Goal: Information Seeking & Learning: Learn about a topic

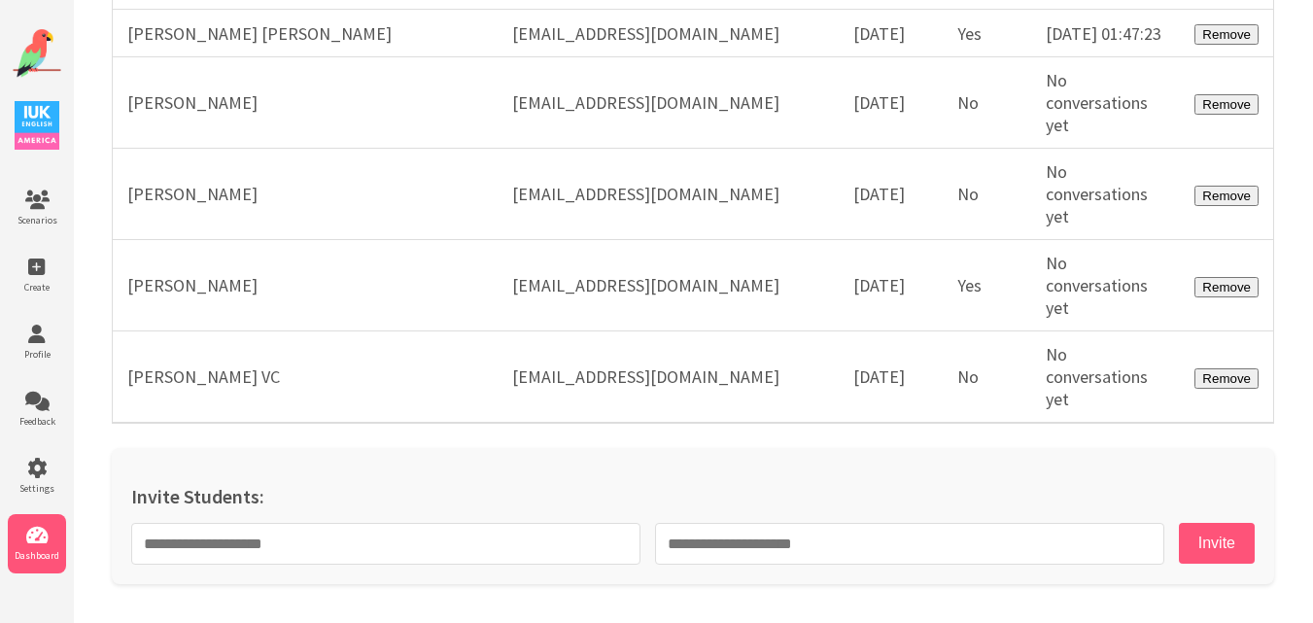
scroll to position [56509, 0]
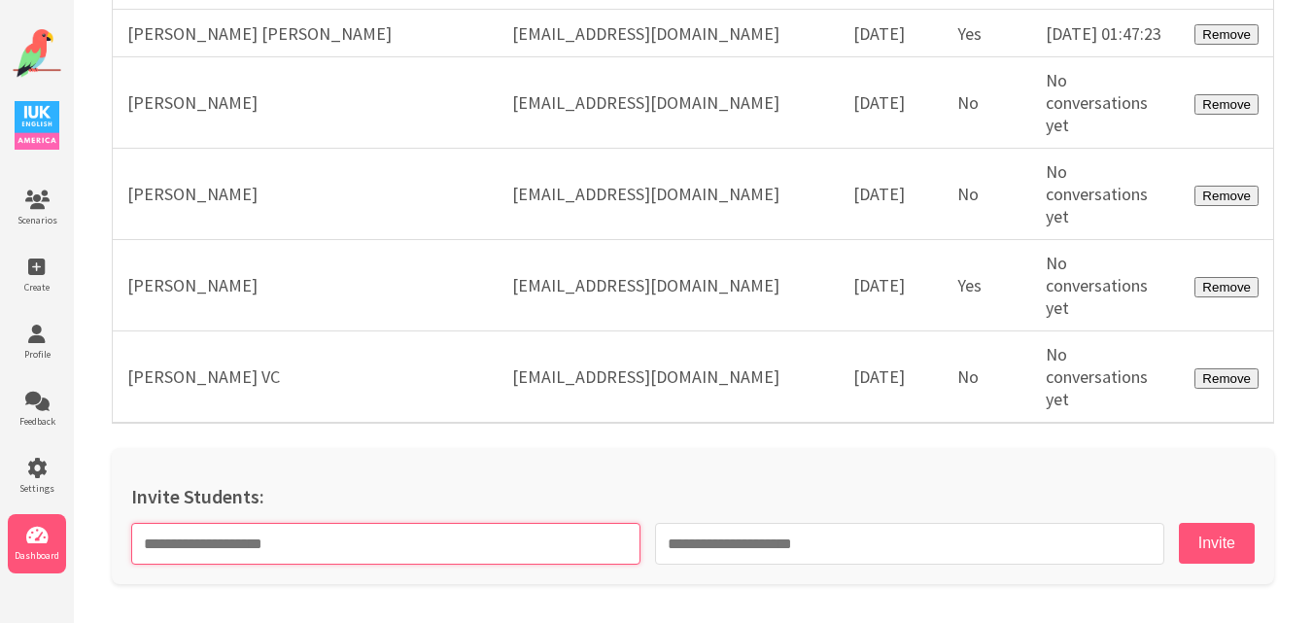
click at [555, 546] on input "text" at bounding box center [385, 544] width 509 height 42
paste input "**********"
type input "**********"
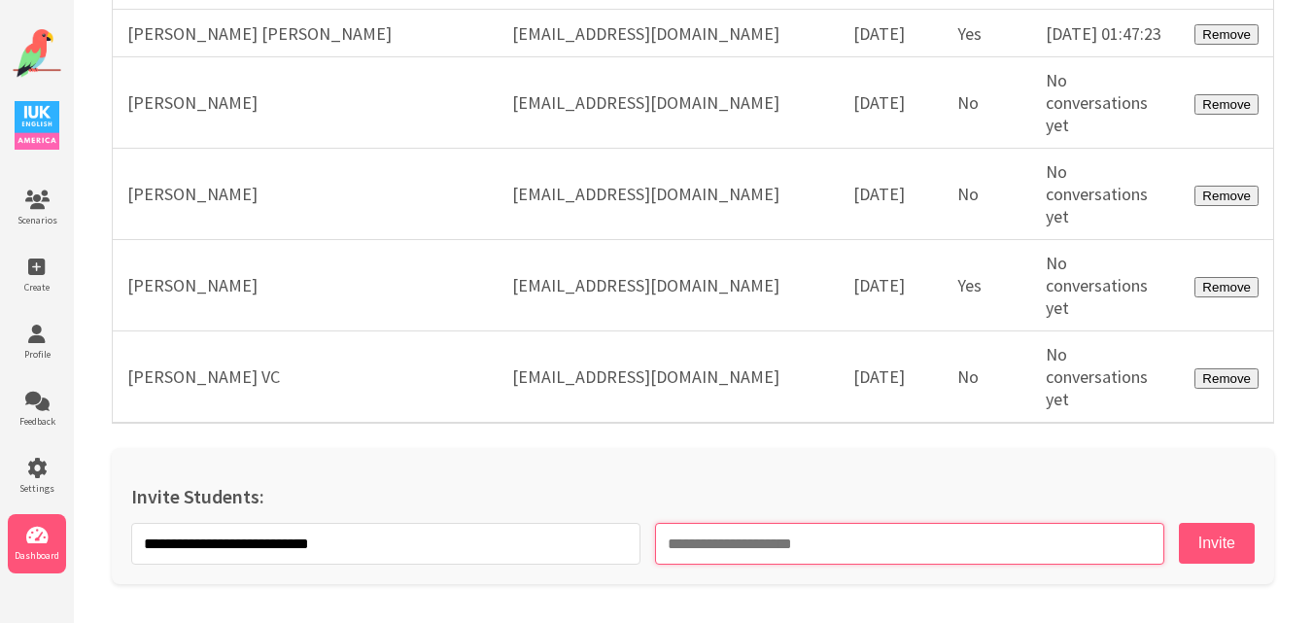
click at [717, 551] on input "email" at bounding box center [909, 544] width 509 height 42
paste input "**********"
type input "**********"
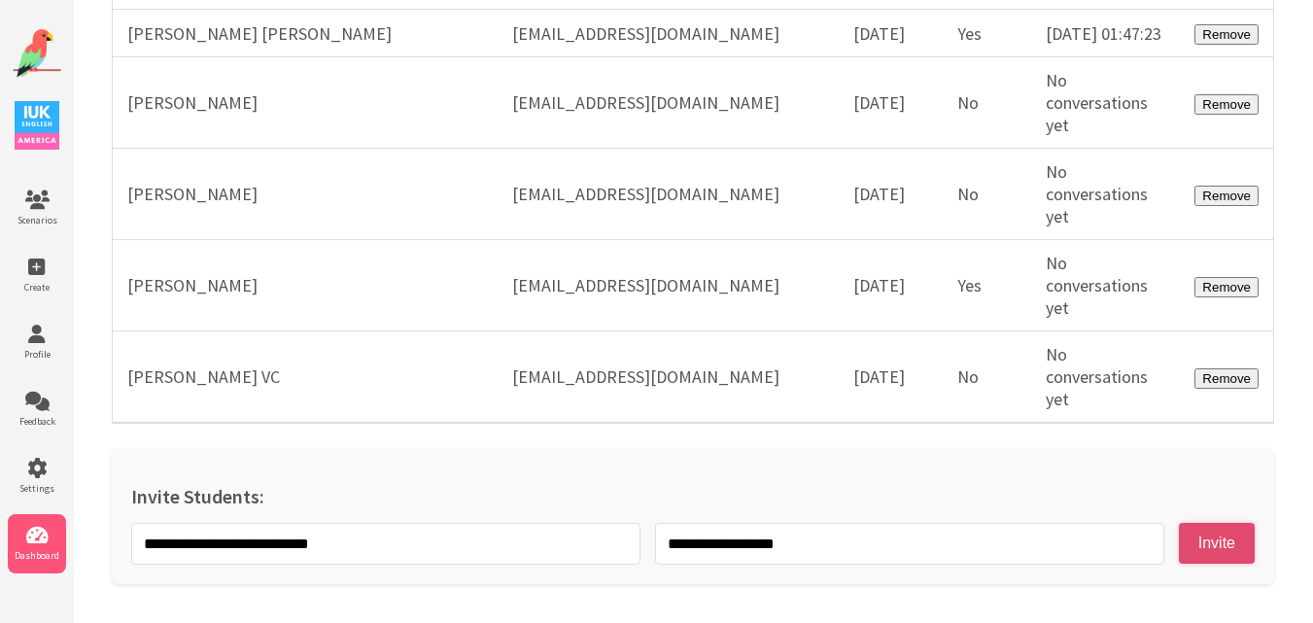
click at [1194, 550] on button "Invite" at bounding box center [1217, 543] width 76 height 41
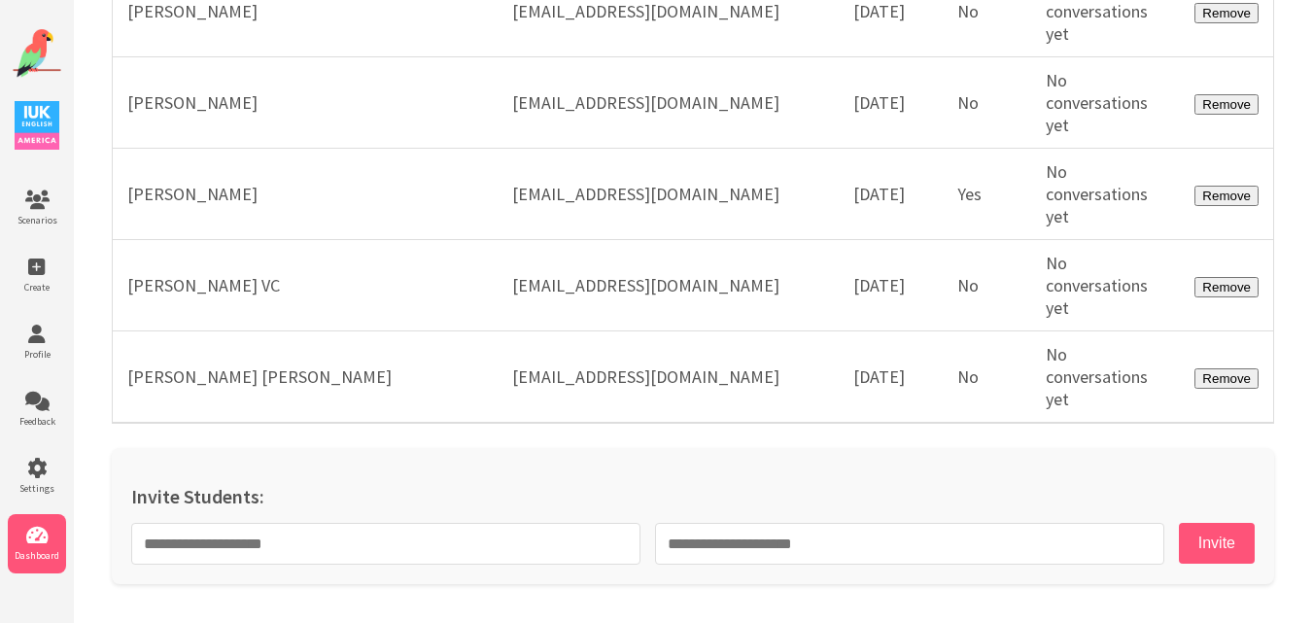
scroll to position [56601, 0]
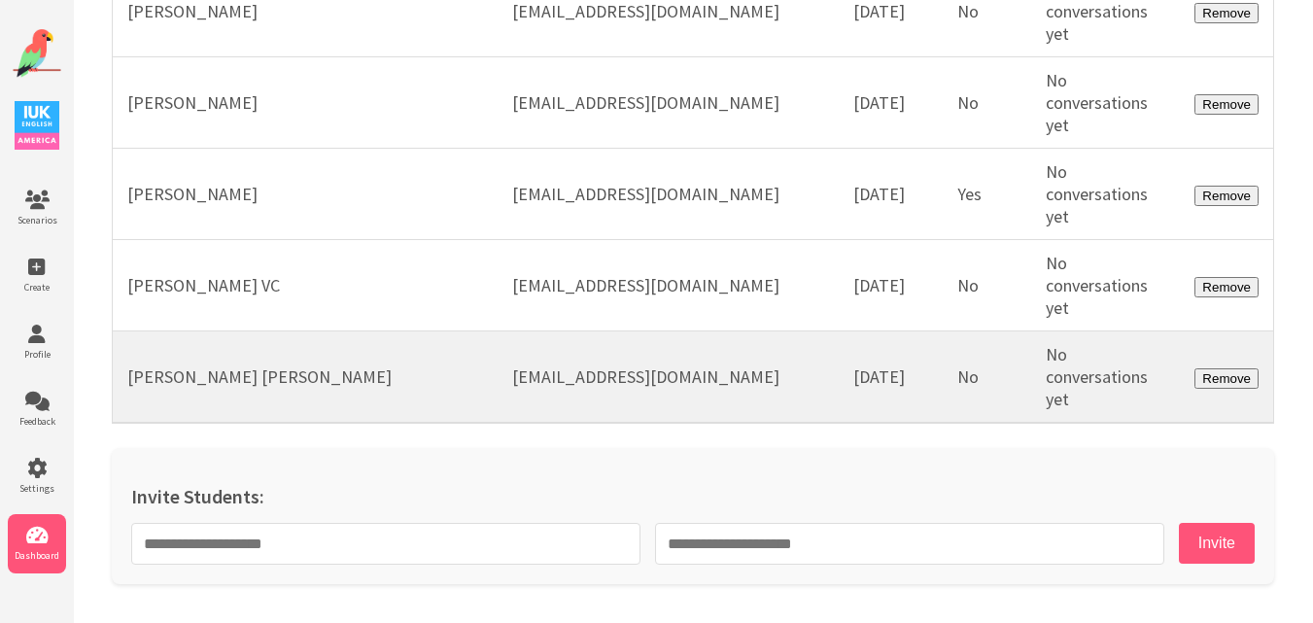
click at [556, 367] on td "mustla@hotmail.com" at bounding box center [668, 377] width 341 height 92
copy tr "mustla@hotmail.com"
drag, startPoint x: 343, startPoint y: 378, endPoint x: 128, endPoint y: 370, distance: 214.9
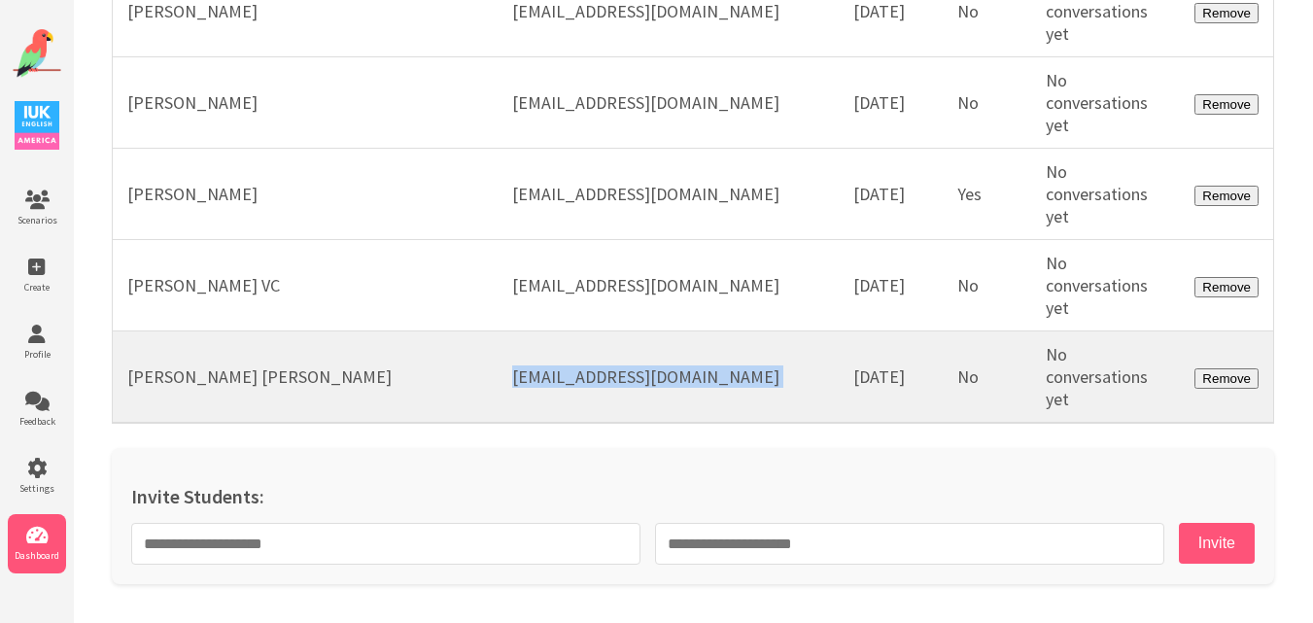
click at [128, 370] on td "Julian Arturo Ramírez García" at bounding box center [306, 377] width 386 height 92
copy td "Julian Arturo Ramírez García"
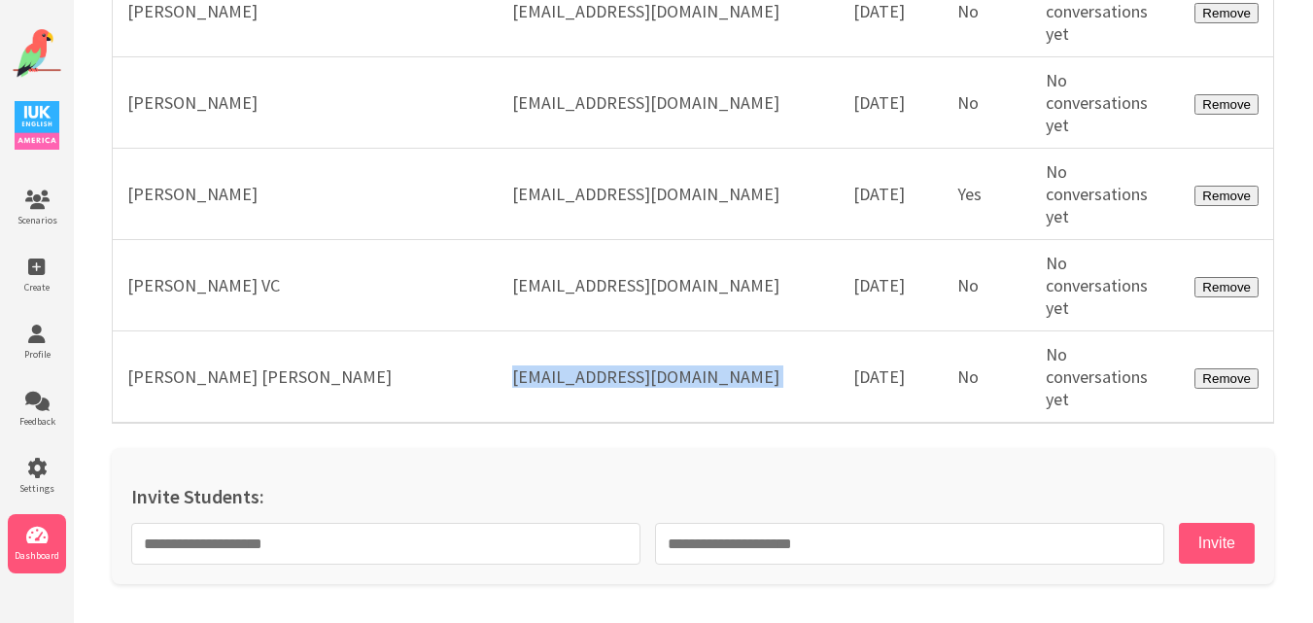
click at [43, 63] on img at bounding box center [37, 53] width 49 height 49
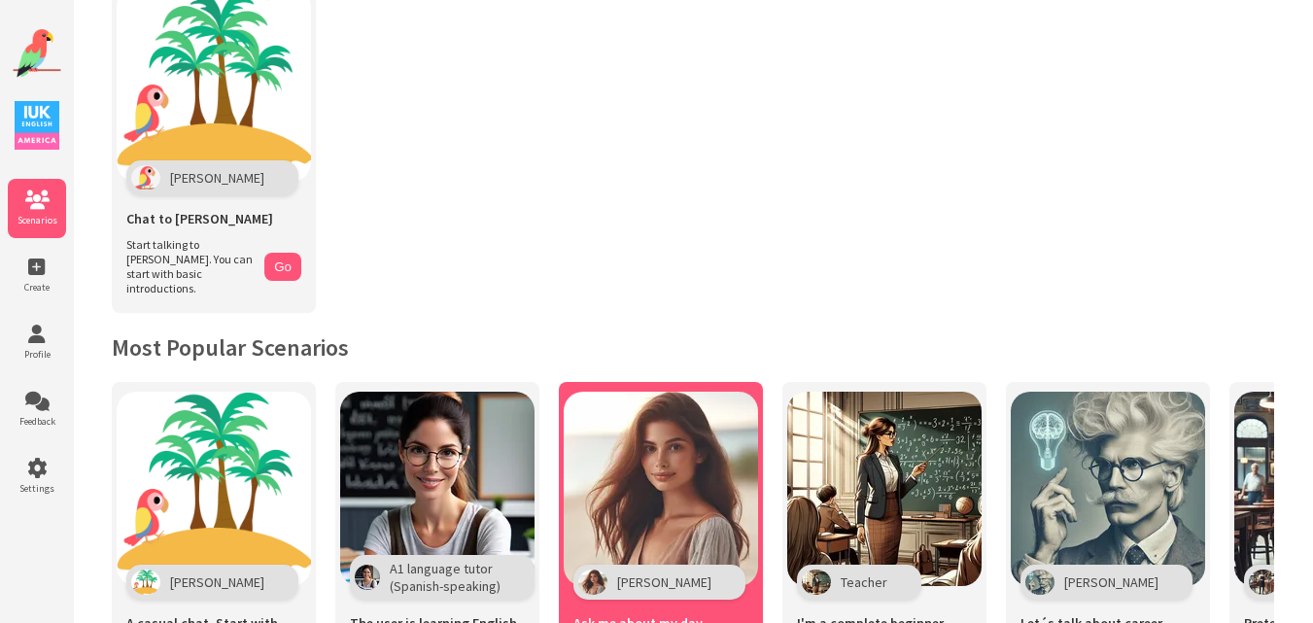
scroll to position [292, 0]
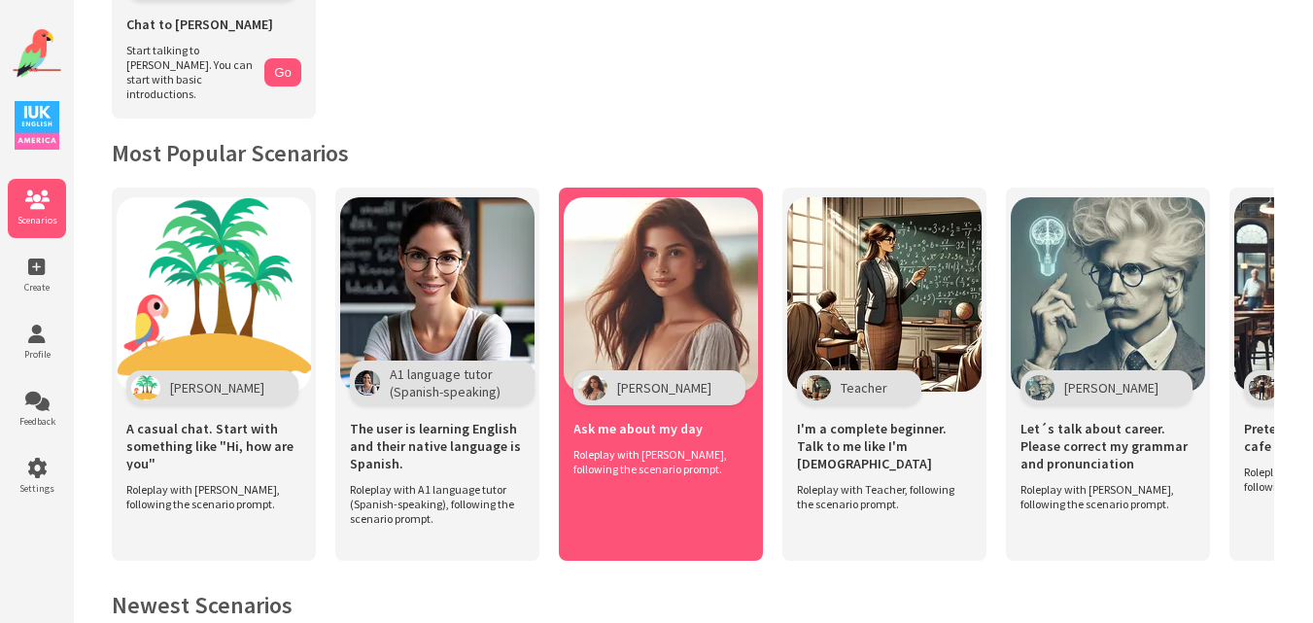
click at [713, 311] on img at bounding box center [661, 294] width 194 height 194
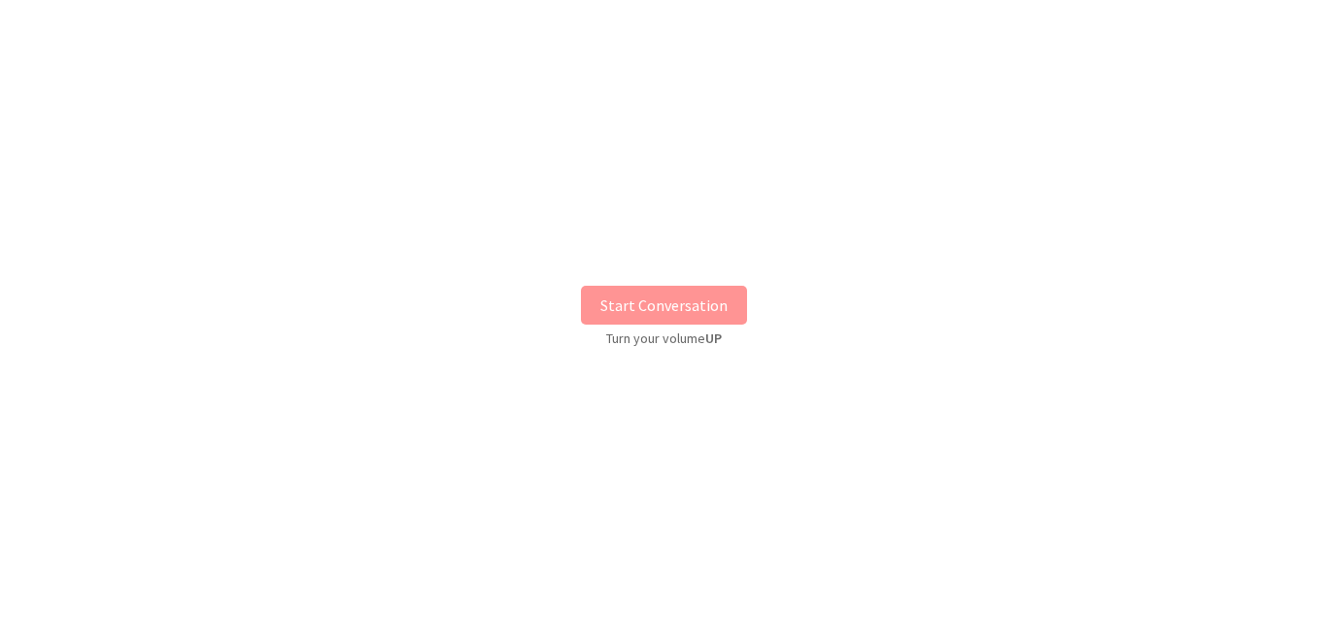
click at [713, 311] on button "Start Conversation" at bounding box center [664, 305] width 166 height 39
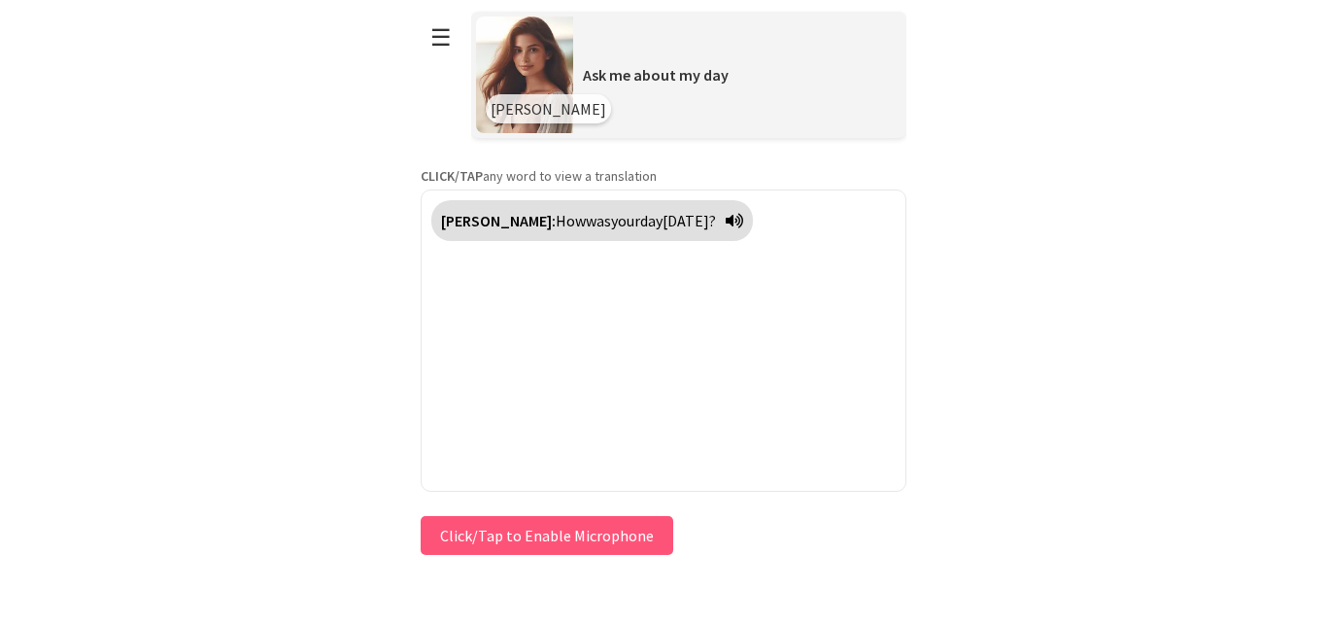
click at [564, 543] on div "Press & HOLD to speak Click/Tap to Enable Microphone ↶ Undo Save No voice detec…" at bounding box center [664, 535] width 486 height 49
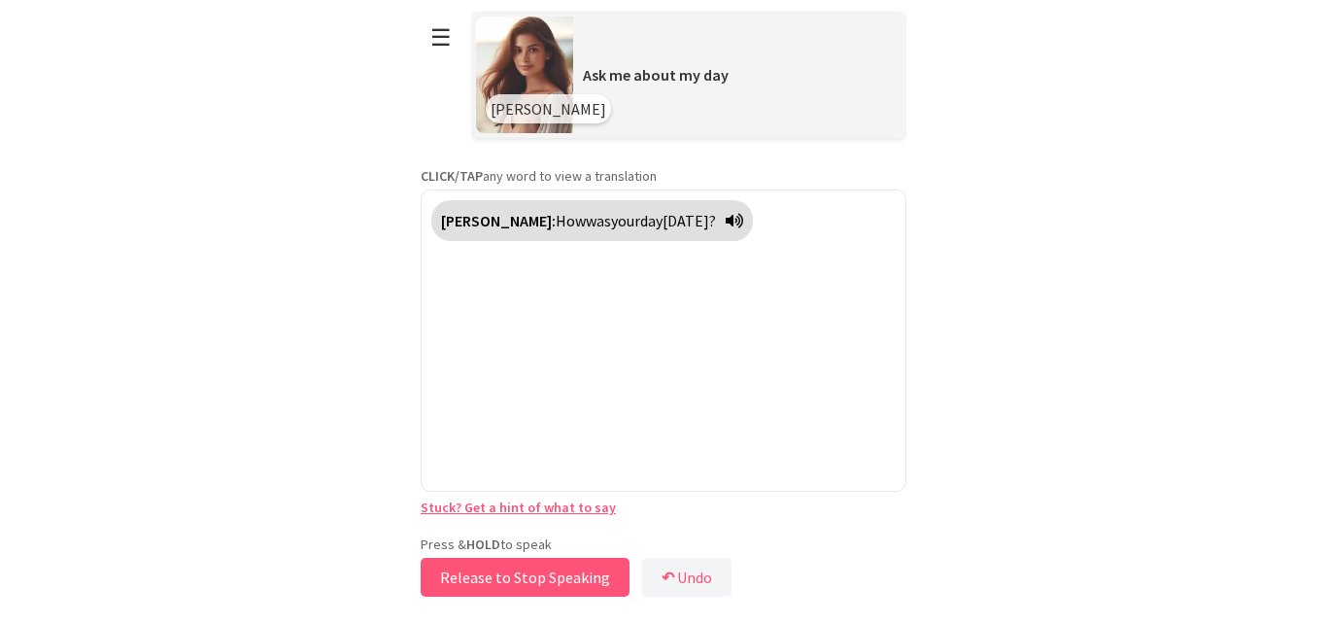
click at [493, 571] on button "Release to Stop Speaking" at bounding box center [525, 577] width 209 height 39
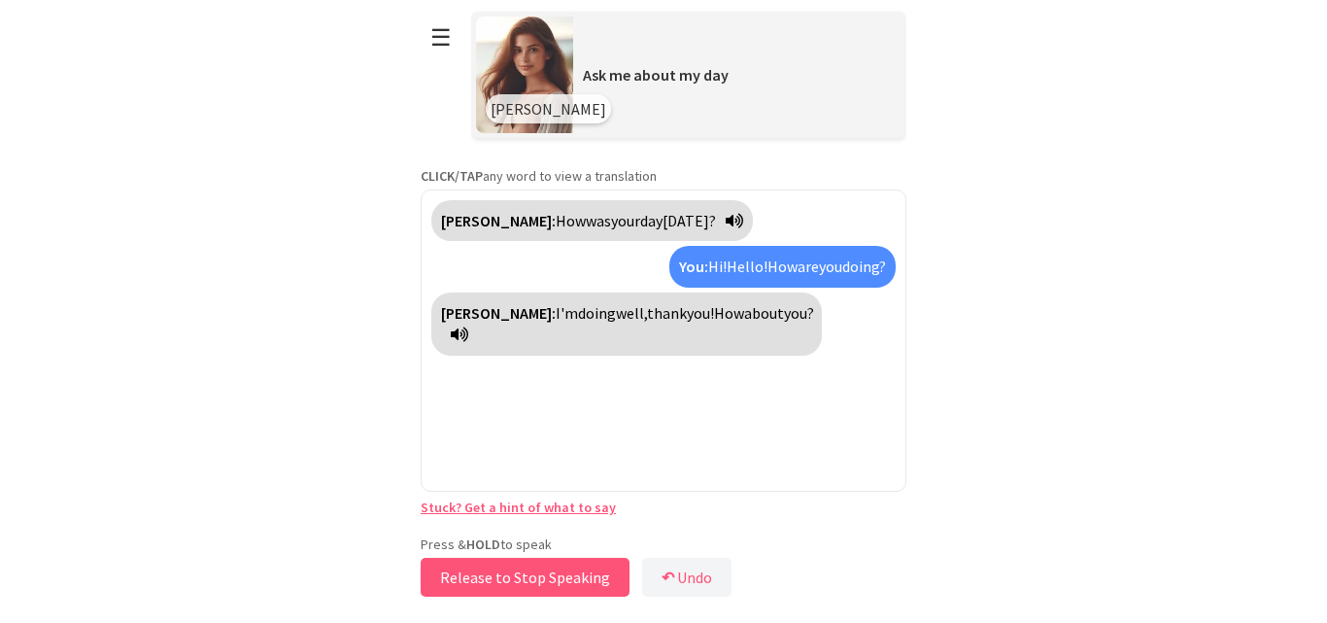
click at [493, 571] on button "Release to Stop Speaking" at bounding box center [525, 577] width 209 height 39
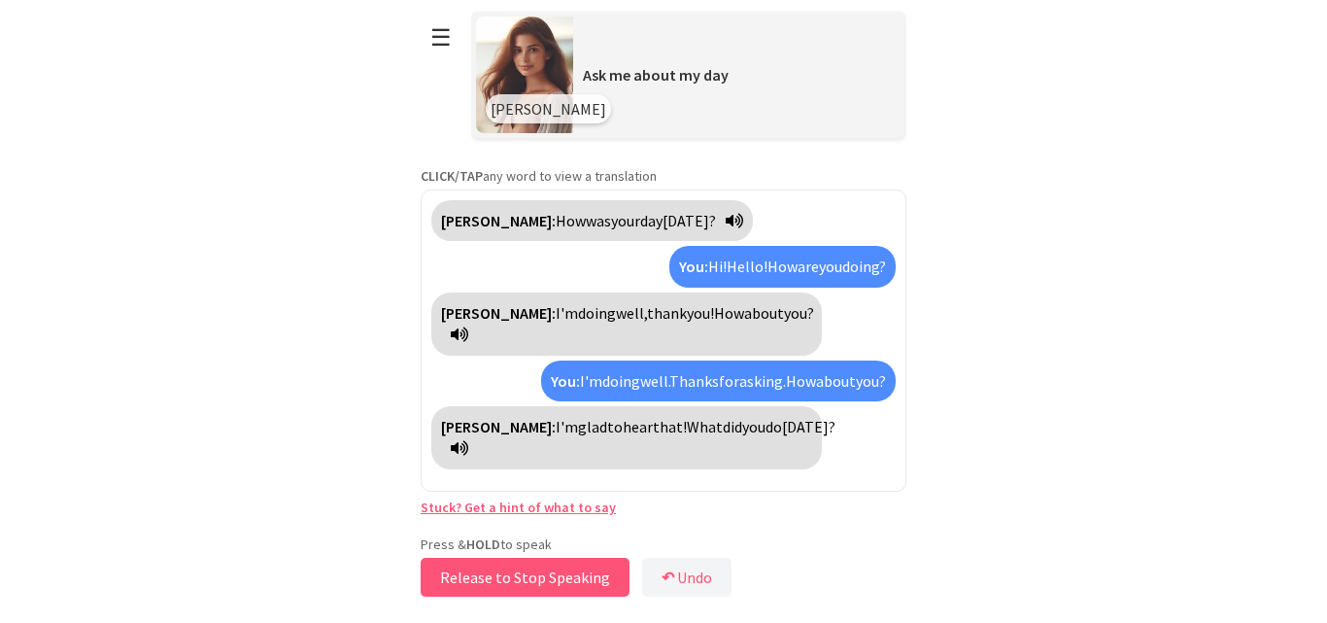
click at [493, 571] on button "Release to Stop Speaking" at bounding box center [525, 577] width 209 height 39
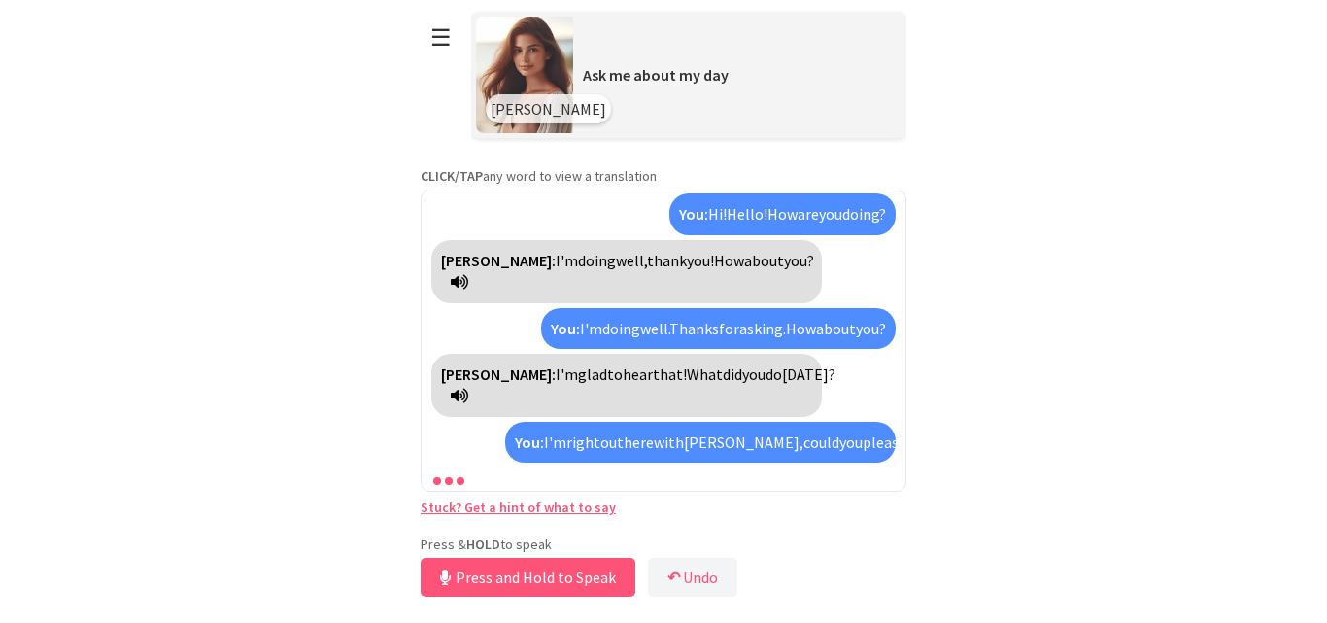
scroll to position [76, 0]
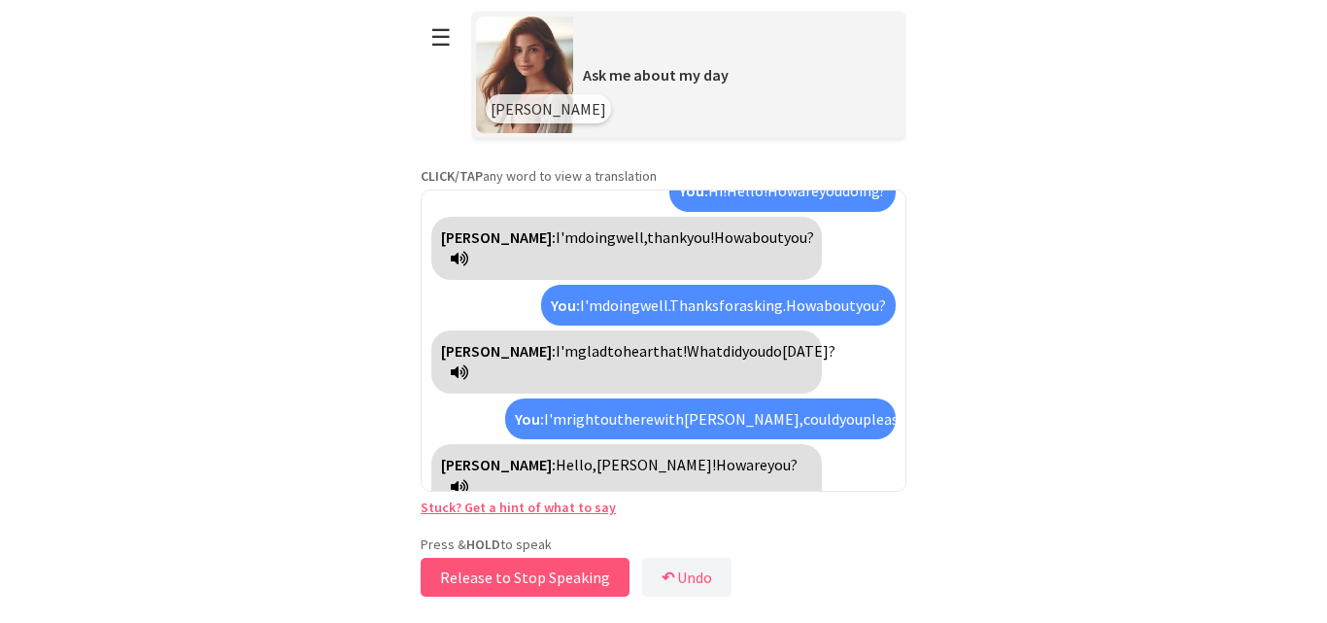
click at [493, 571] on button "Release to Stop Speaking" at bounding box center [525, 577] width 209 height 39
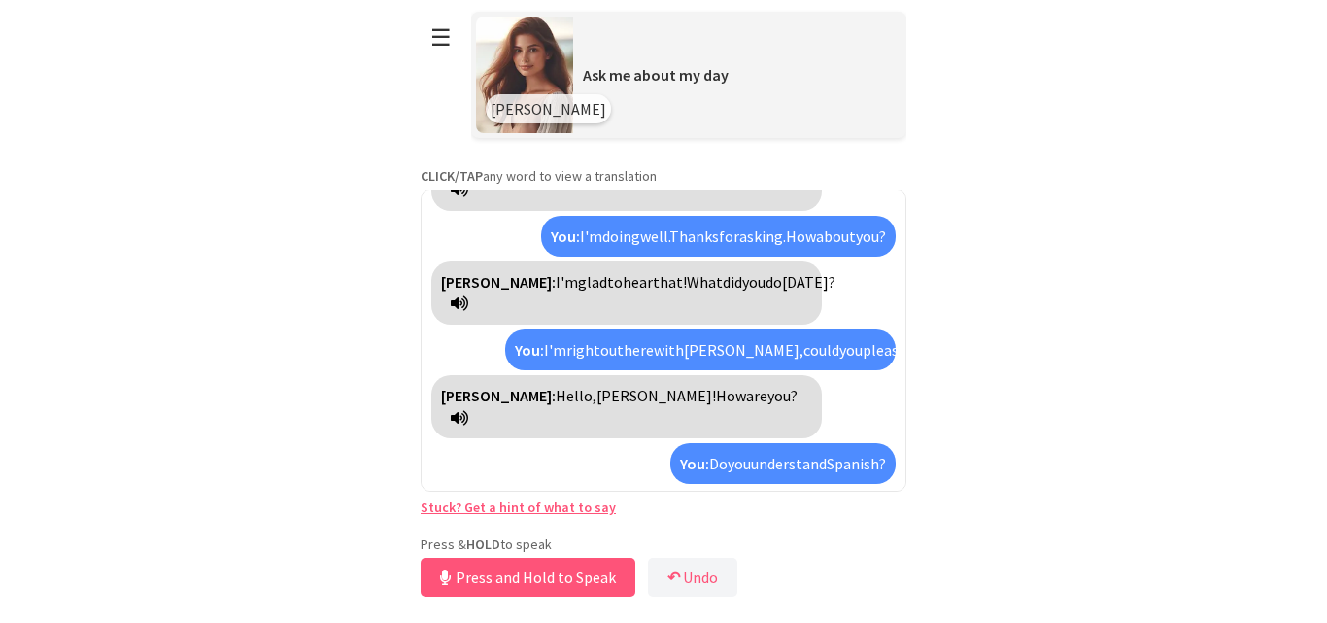
scroll to position [189, 0]
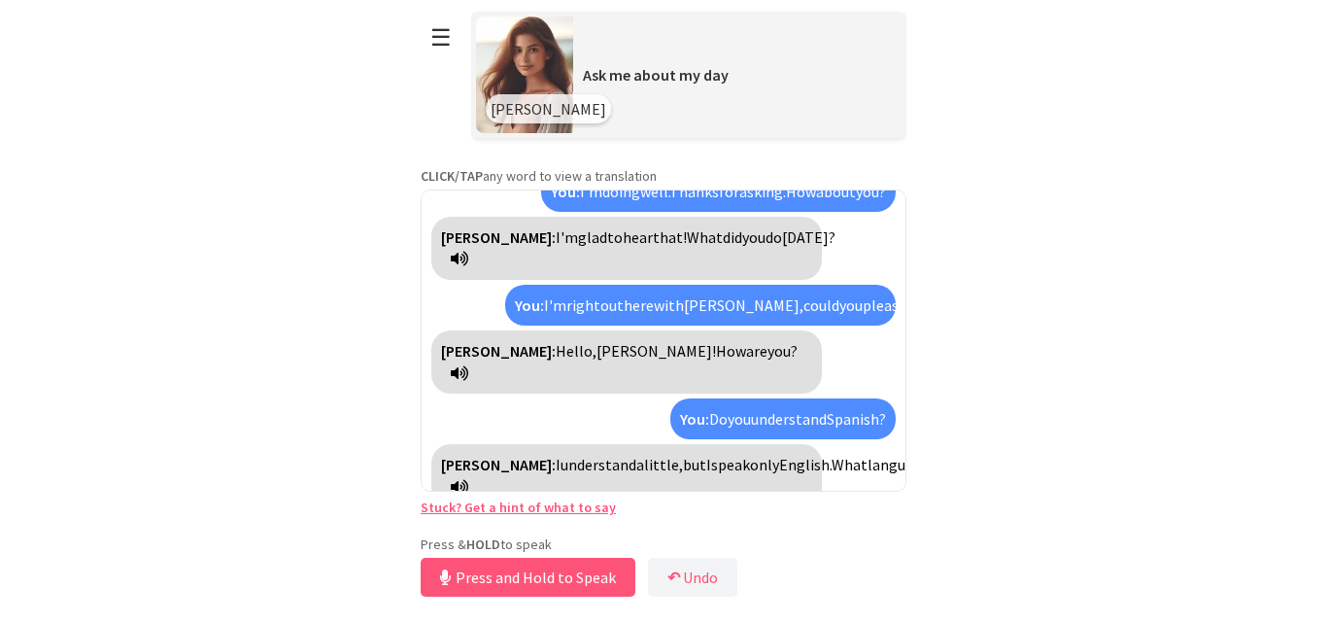
click at [545, 505] on link "Stuck? Get a hint of what to say" at bounding box center [518, 507] width 195 height 17
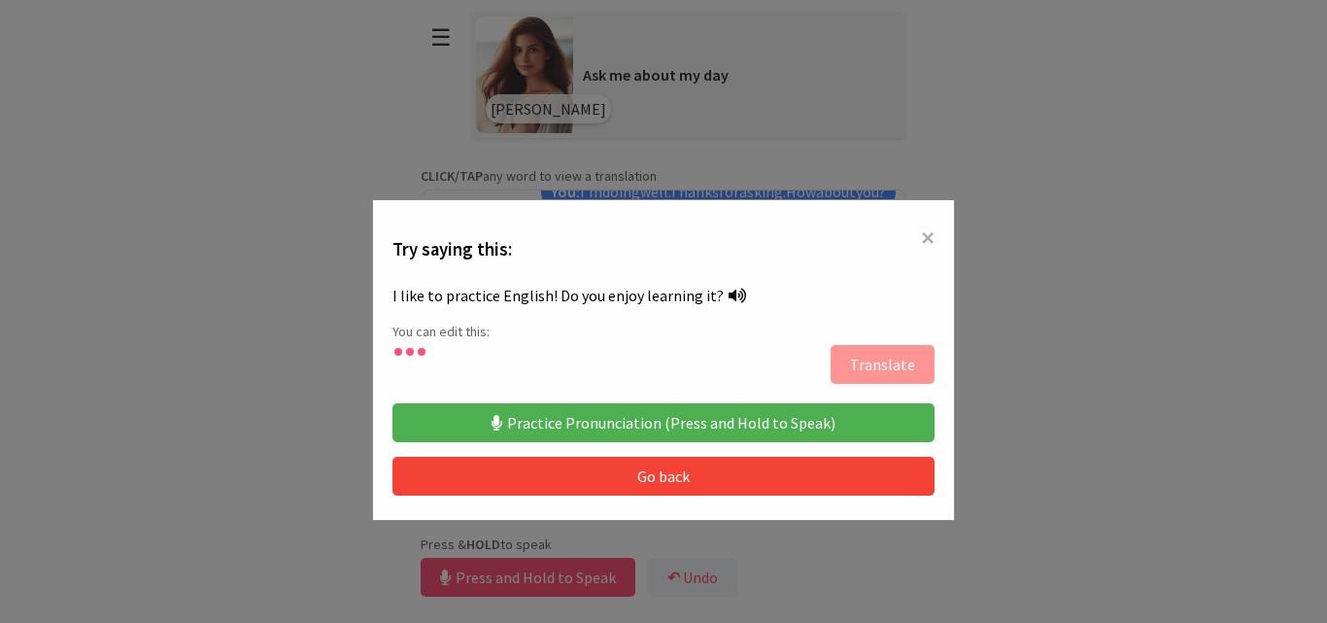
click at [553, 416] on button "Practice Pronunciation (Press and Hold to Speak)" at bounding box center [664, 422] width 542 height 39
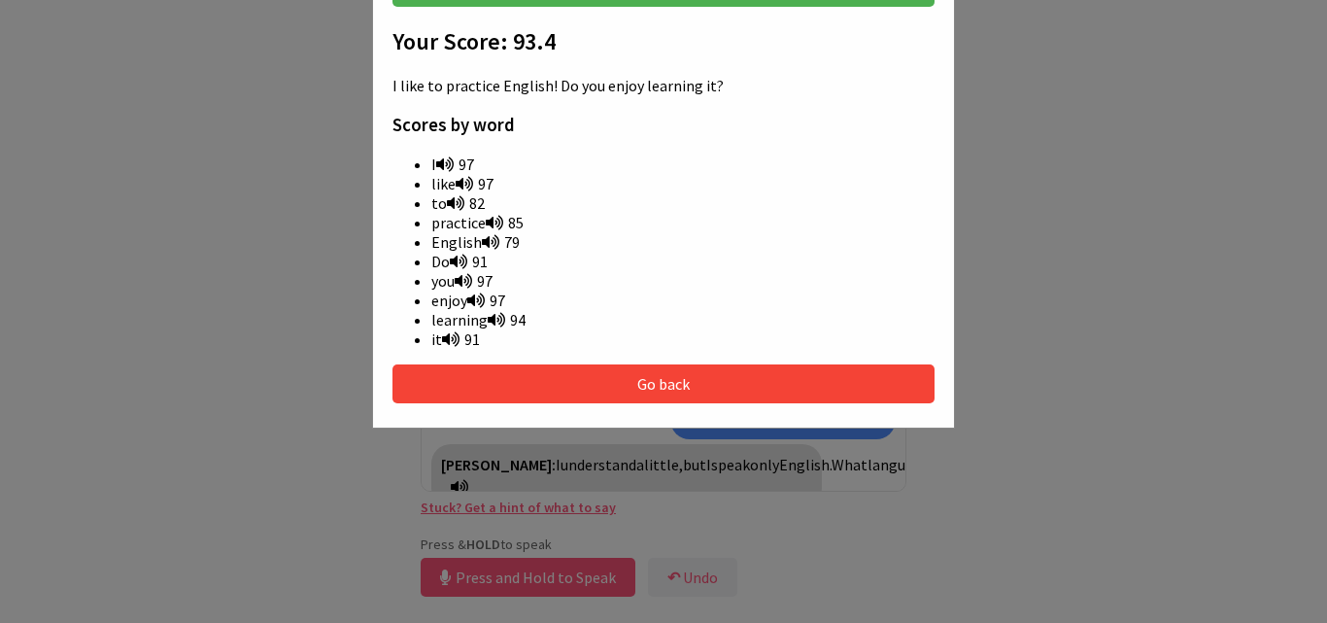
scroll to position [338, 0]
